Goal: Task Accomplishment & Management: Use online tool/utility

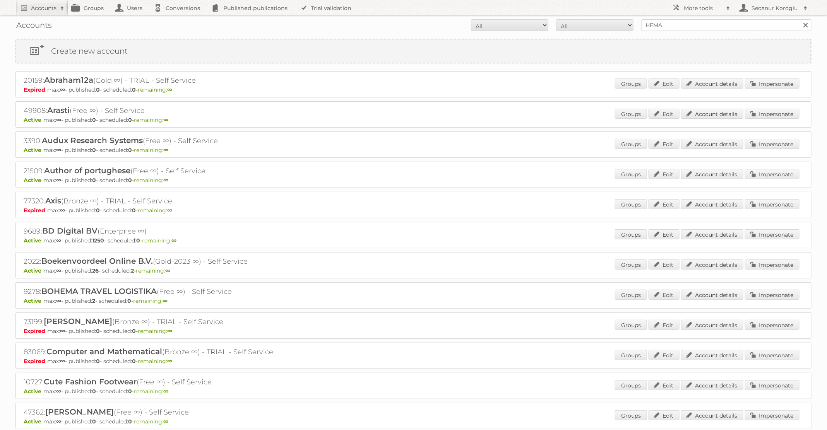
click at [593, 12] on body "Accounts Search Advanced Search Create new account Groups Users Conversions Pub…" at bounding box center [413, 215] width 827 height 430
type input "ICI Paris XL"
click at [800, 19] on input "Search" at bounding box center [806, 25] width 12 height 12
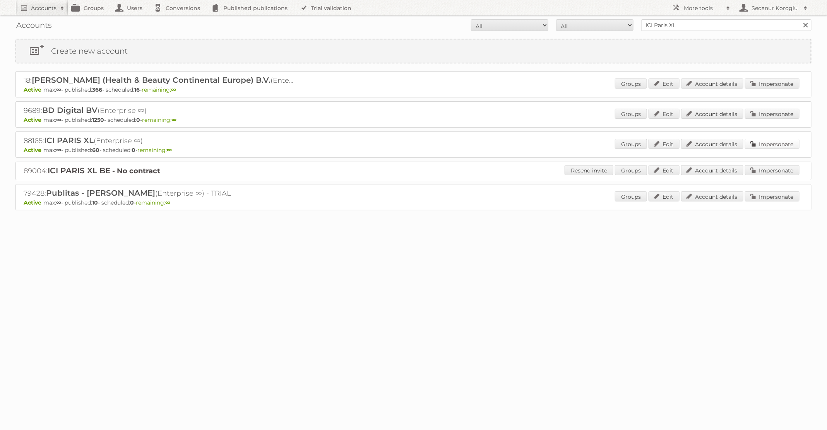
click at [781, 140] on link "Impersonate" at bounding box center [772, 144] width 55 height 10
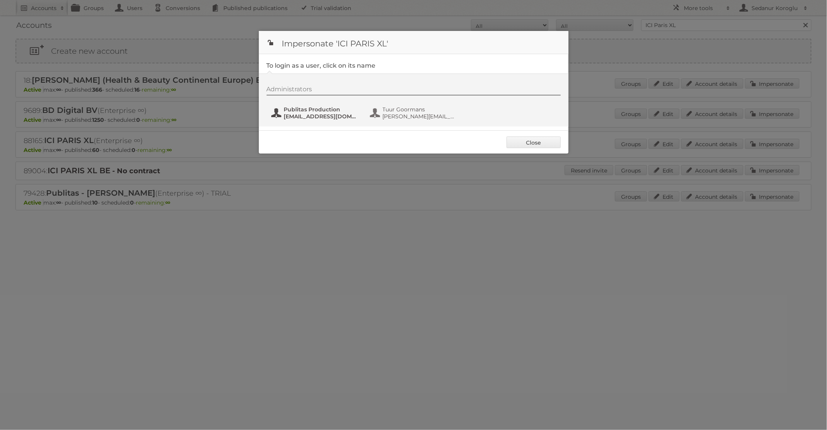
click at [318, 115] on span "fs+iciparisxl@publitas.com" at bounding box center [321, 116] width 75 height 7
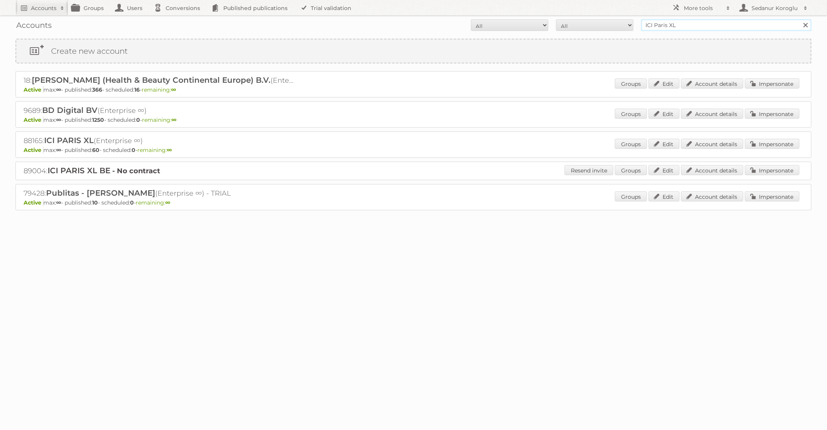
drag, startPoint x: 698, startPoint y: 24, endPoint x: 625, endPoint y: 24, distance: 73.1
click at [625, 24] on form "All Active Expired Pending All Paid Trials Self service ICI Paris XL Search" at bounding box center [413, 25] width 796 height 12
type input "Kruidvat"
click at [800, 19] on input "Search" at bounding box center [806, 25] width 12 height 12
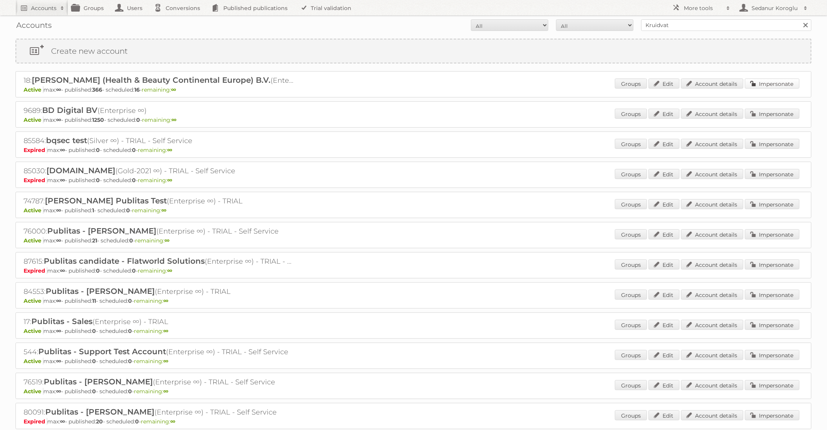
click at [774, 81] on link "Impersonate" at bounding box center [772, 84] width 55 height 10
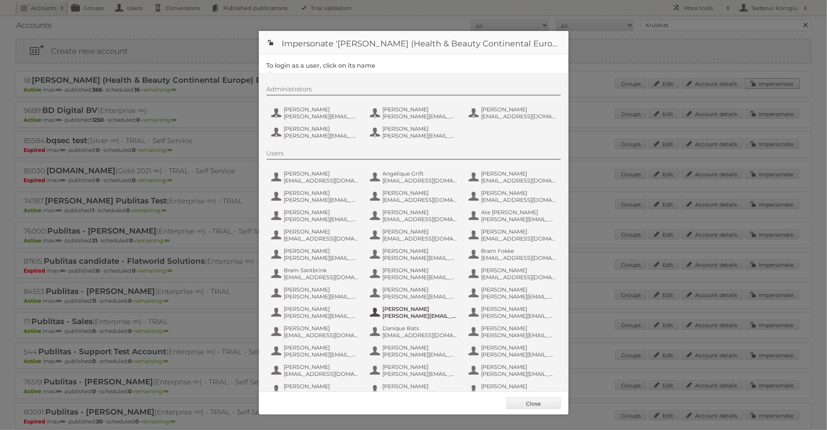
scroll to position [364, 0]
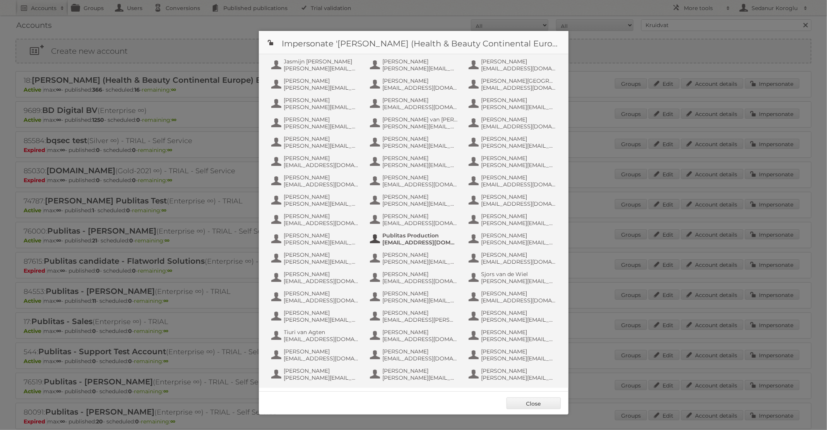
click at [400, 240] on span "[EMAIL_ADDRESS][DOMAIN_NAME]" at bounding box center [420, 242] width 75 height 7
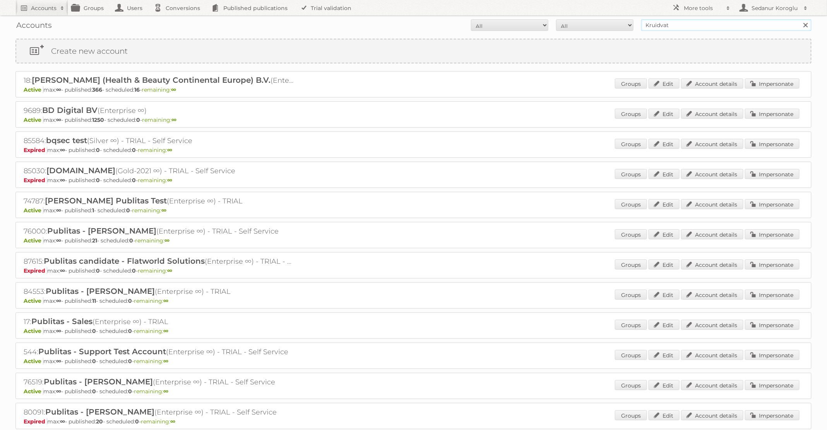
drag, startPoint x: 673, startPoint y: 26, endPoint x: 606, endPoint y: 24, distance: 67.0
click at [606, 24] on form "All Active Expired Pending All Paid Trials Self service Kruidvat Search" at bounding box center [413, 25] width 796 height 12
type input "[PERSON_NAME] NL"
click at [800, 19] on input "Search" at bounding box center [806, 25] width 12 height 12
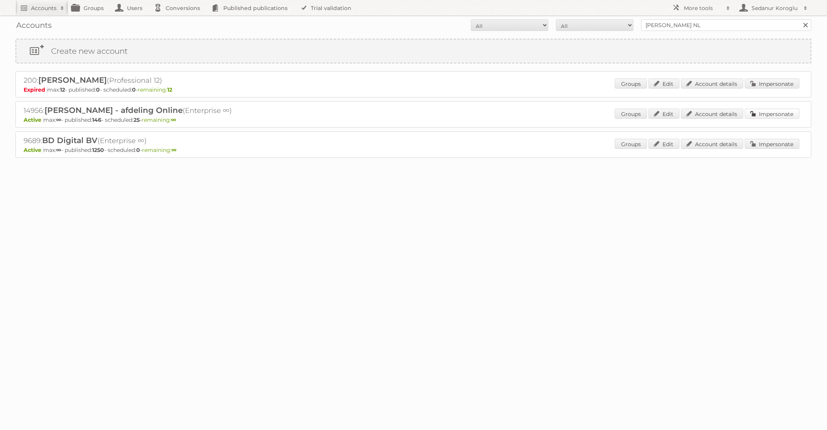
click at [776, 109] on link "Impersonate" at bounding box center [772, 114] width 55 height 10
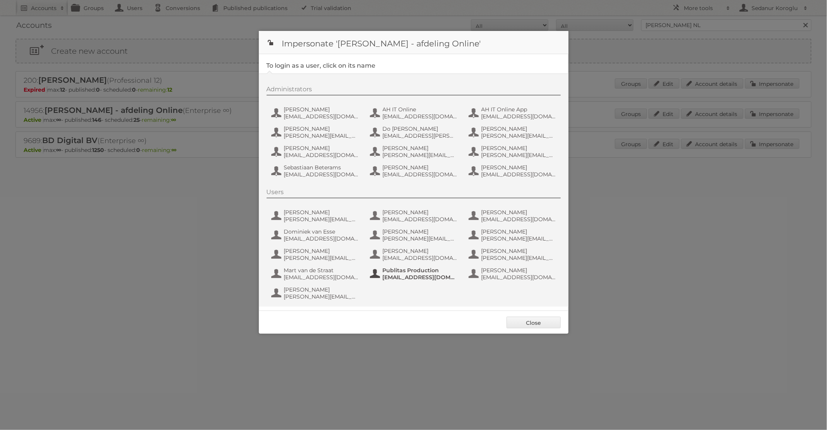
click at [408, 275] on span "fs+ah@publitas.com" at bounding box center [420, 277] width 75 height 7
